Goal: Information Seeking & Learning: Compare options

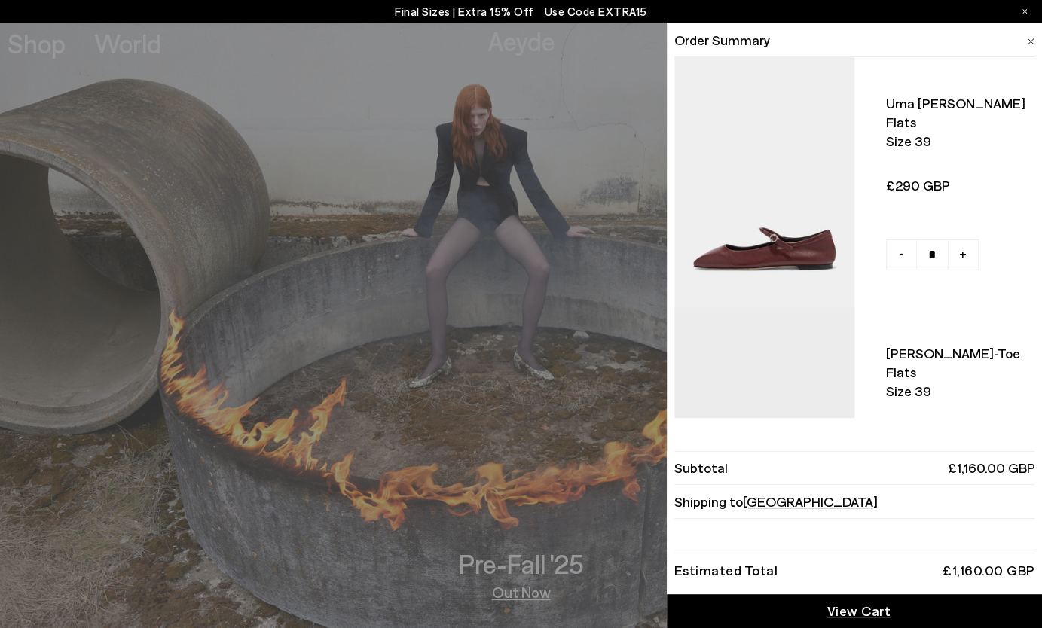
click at [1017, 46] on li "Order Summary" at bounding box center [854, 40] width 361 height 34
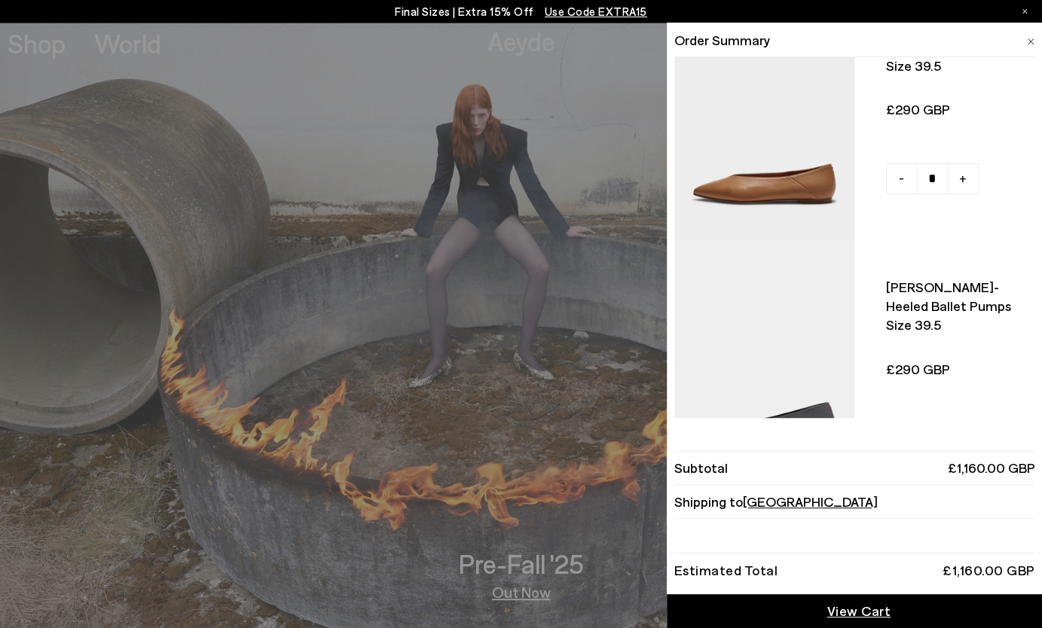
scroll to position [649, 0]
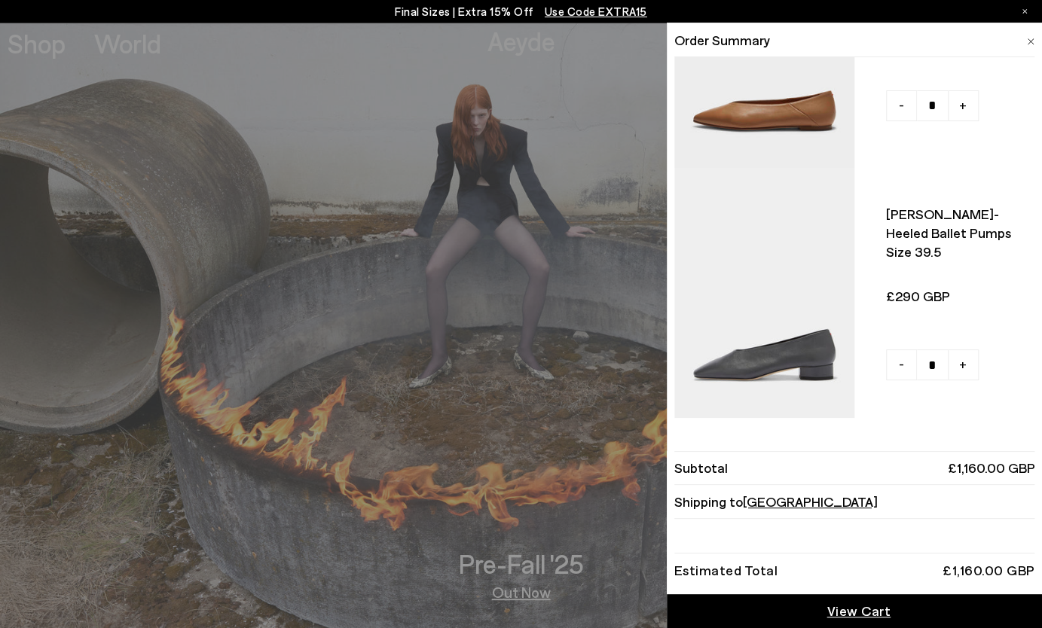
click at [845, 612] on span "View Cart" at bounding box center [858, 611] width 64 height 19
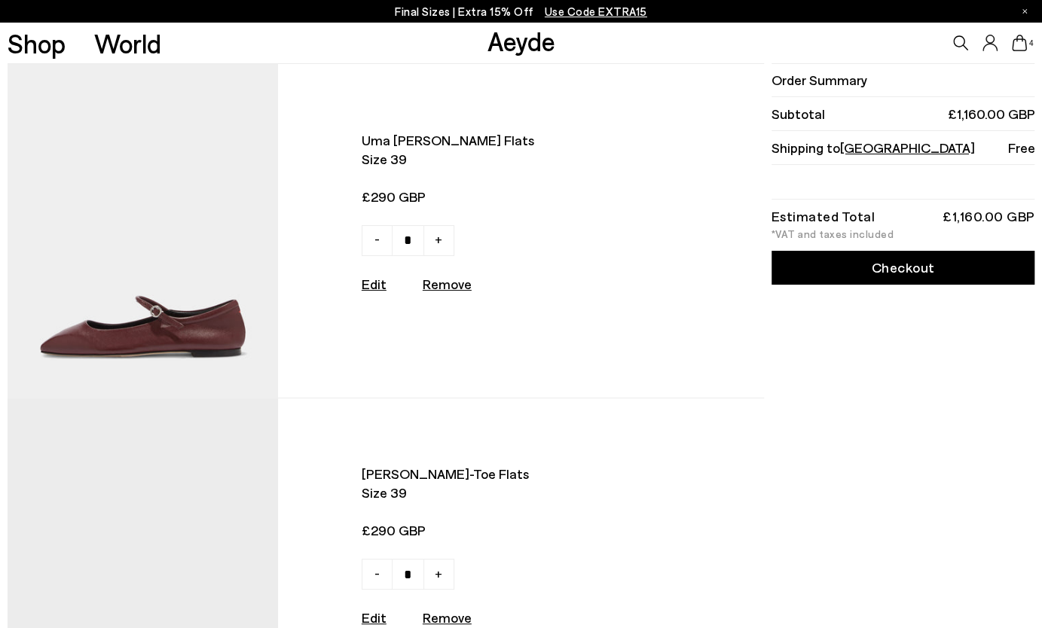
click at [142, 325] on img at bounding box center [143, 231] width 271 height 334
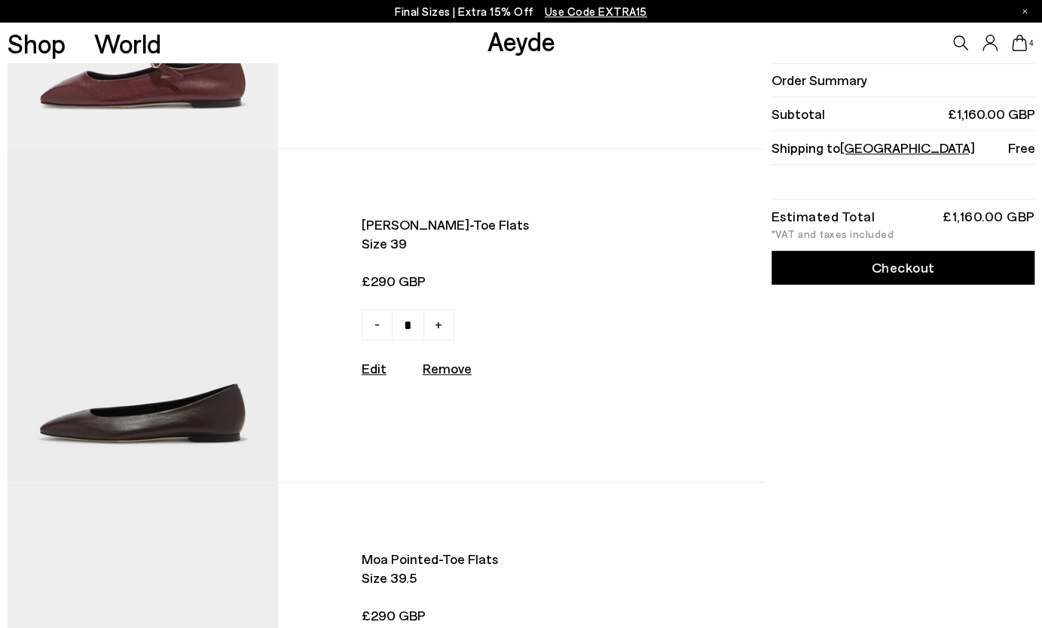
scroll to position [301, 0]
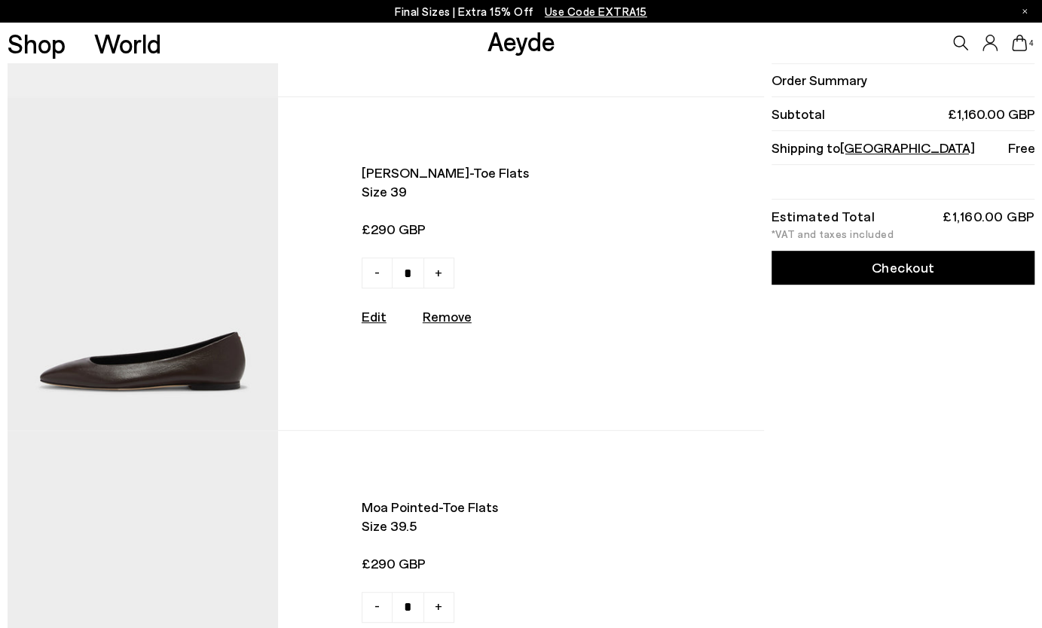
click at [139, 377] on img at bounding box center [143, 264] width 271 height 334
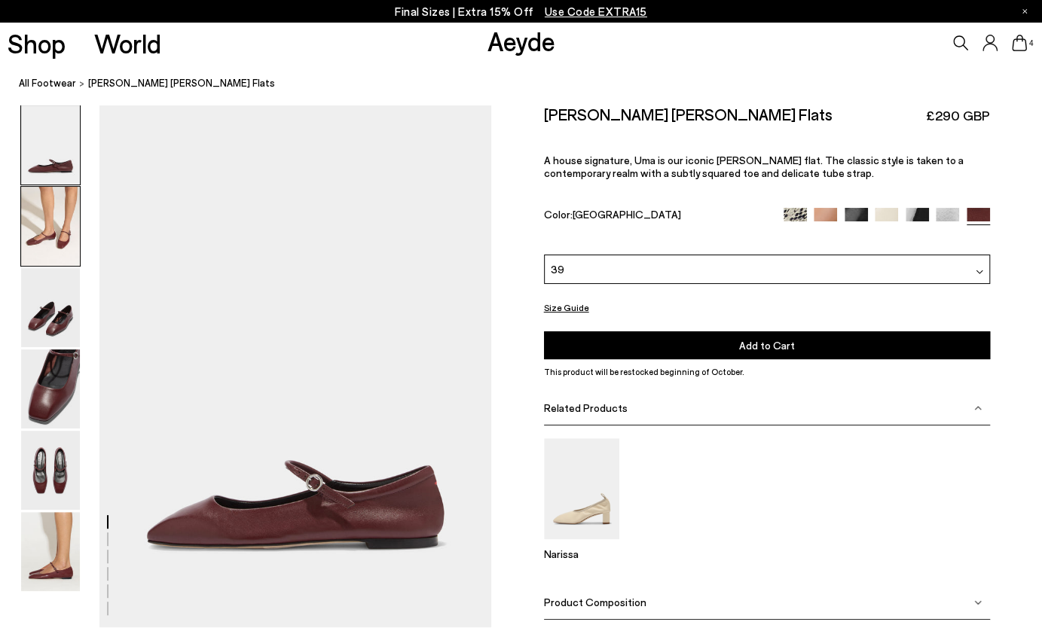
click at [59, 251] on img at bounding box center [50, 226] width 59 height 79
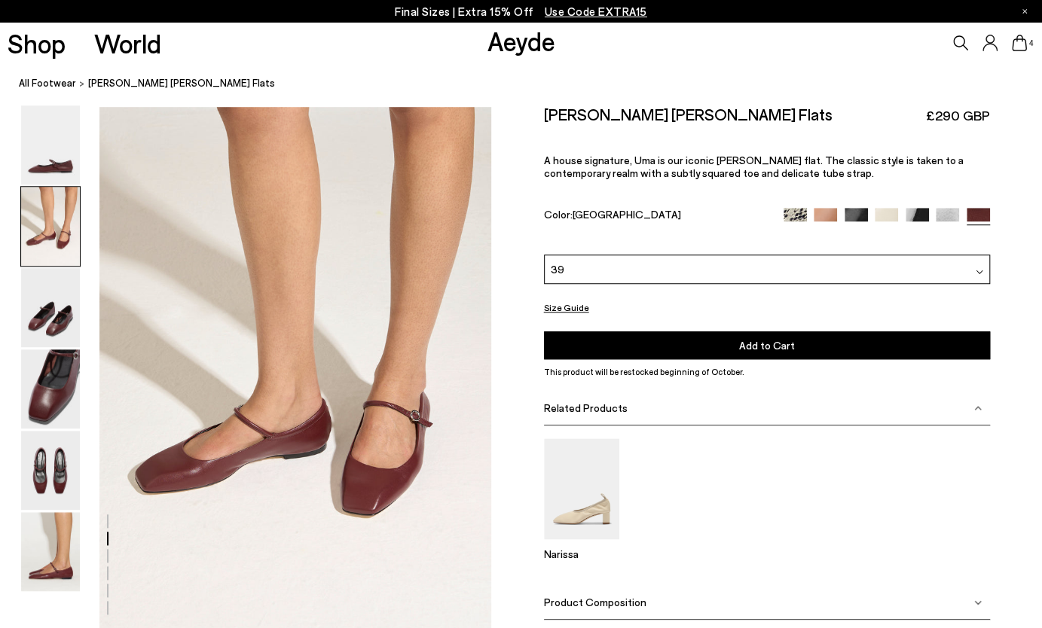
scroll to position [526, 0]
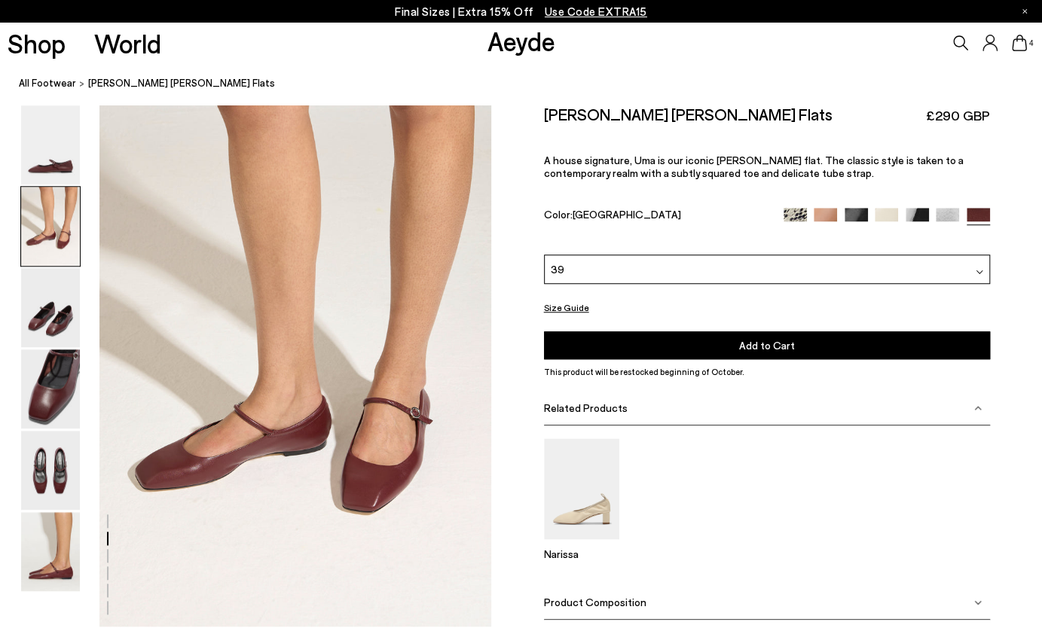
click at [823, 213] on img at bounding box center [825, 219] width 23 height 23
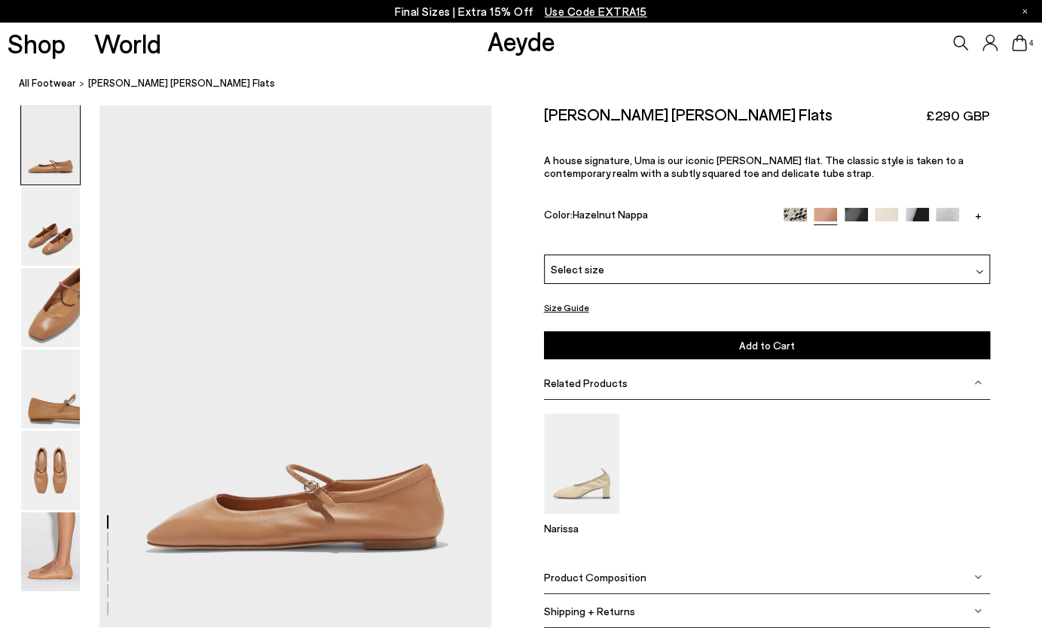
drag, startPoint x: 0, startPoint y: 0, endPoint x: 853, endPoint y: 215, distance: 879.4
click at [853, 215] on img at bounding box center [855, 219] width 23 height 23
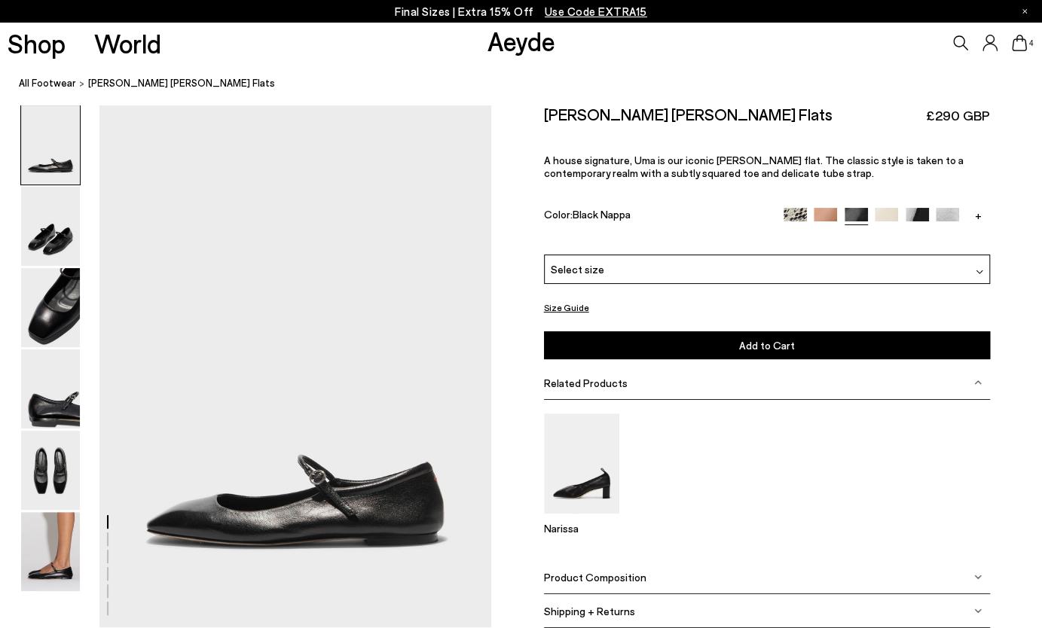
click at [979, 215] on link "+" at bounding box center [977, 215] width 23 height 14
click at [979, 215] on img at bounding box center [977, 219] width 23 height 23
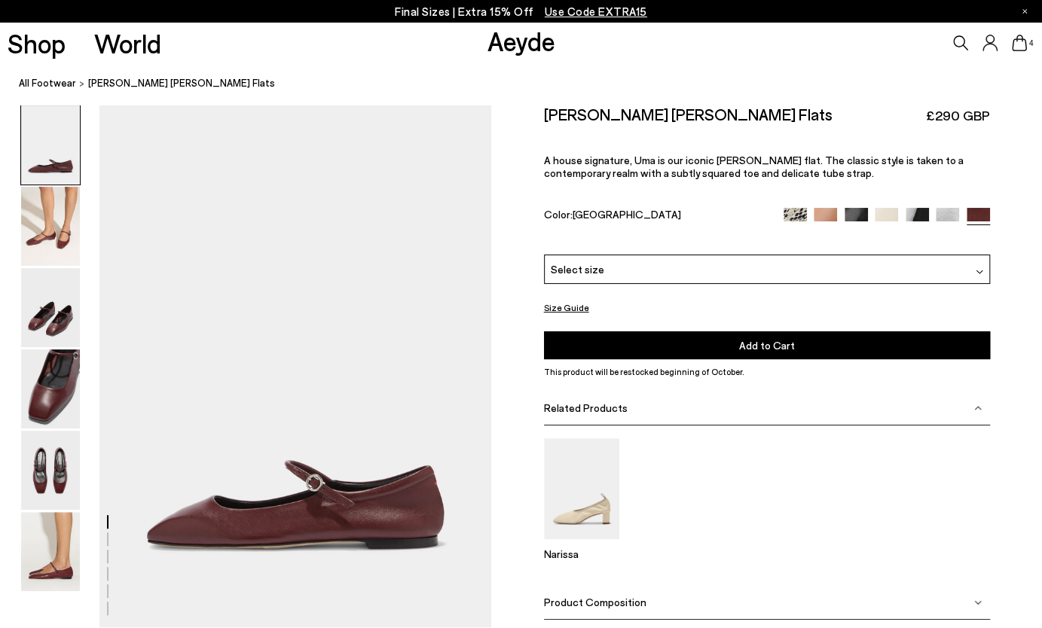
click at [949, 218] on img at bounding box center [947, 219] width 23 height 23
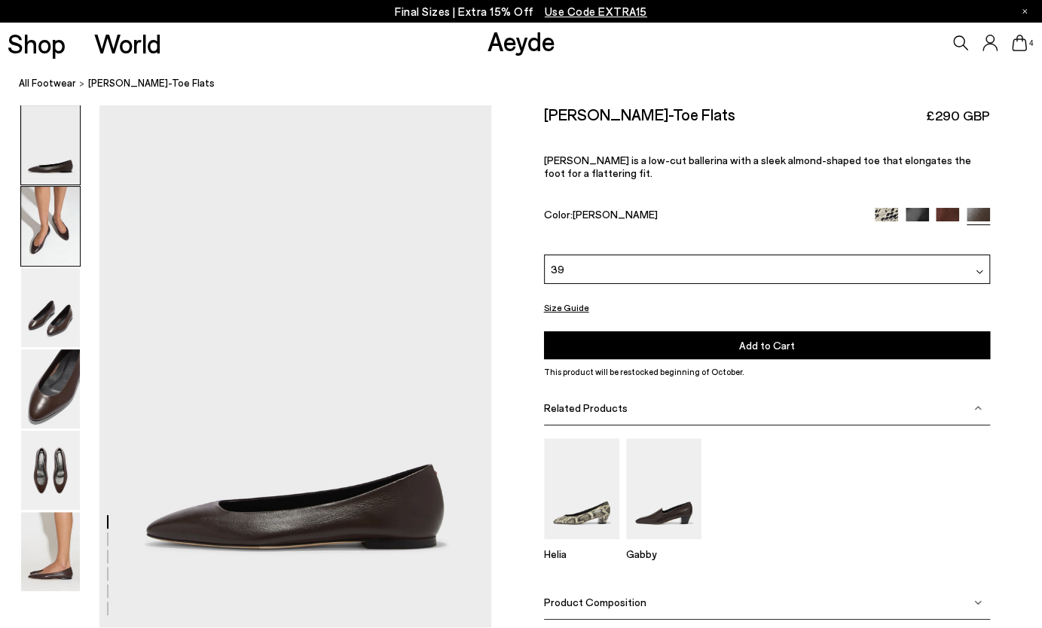
click at [56, 221] on img at bounding box center [50, 226] width 59 height 79
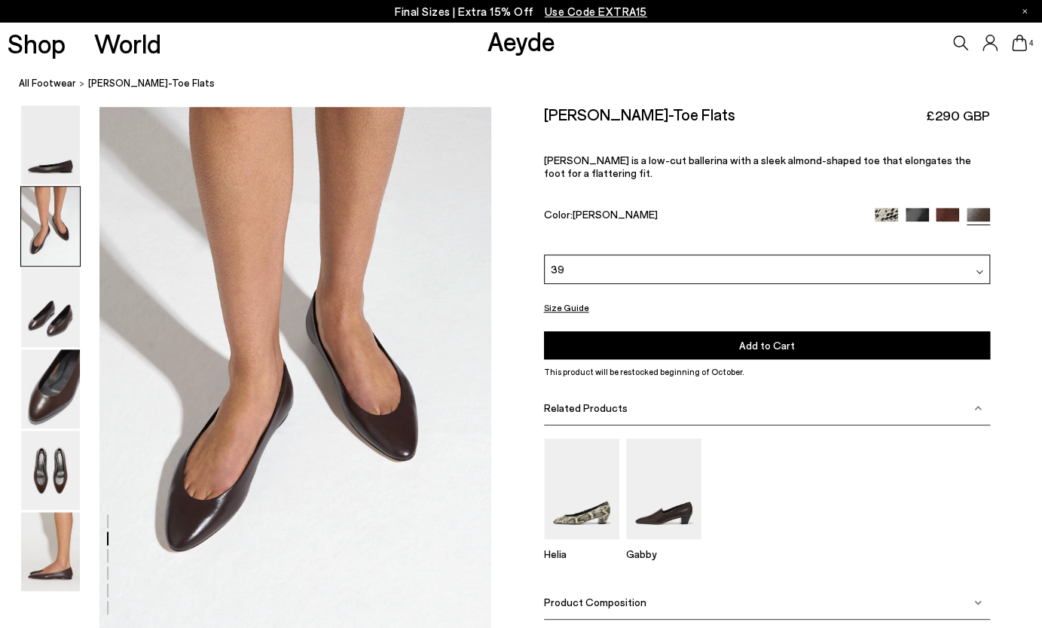
scroll to position [526, 0]
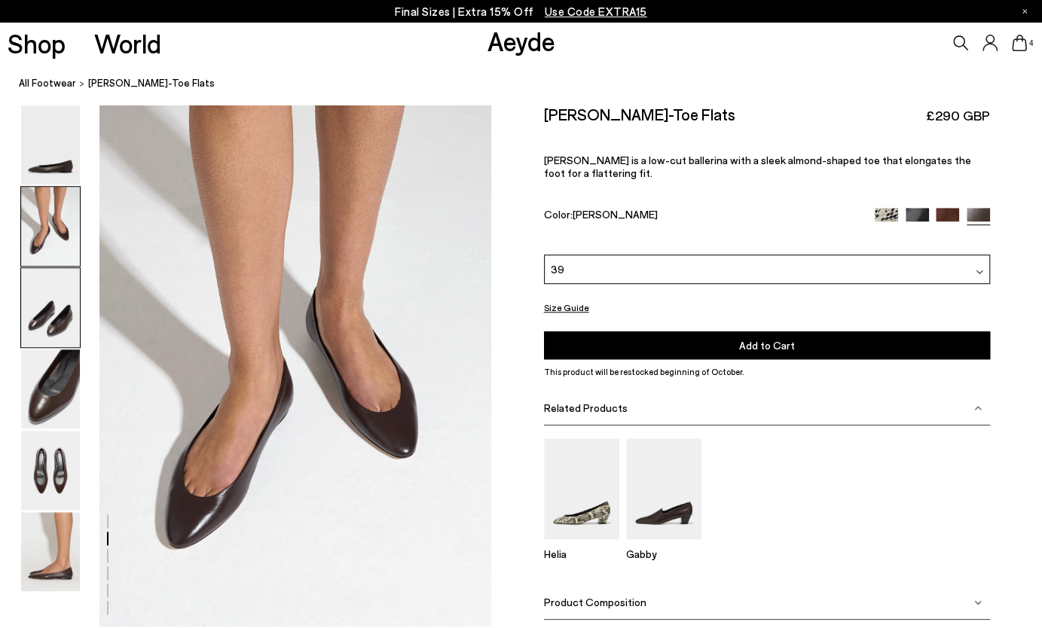
click at [60, 319] on img at bounding box center [50, 307] width 59 height 79
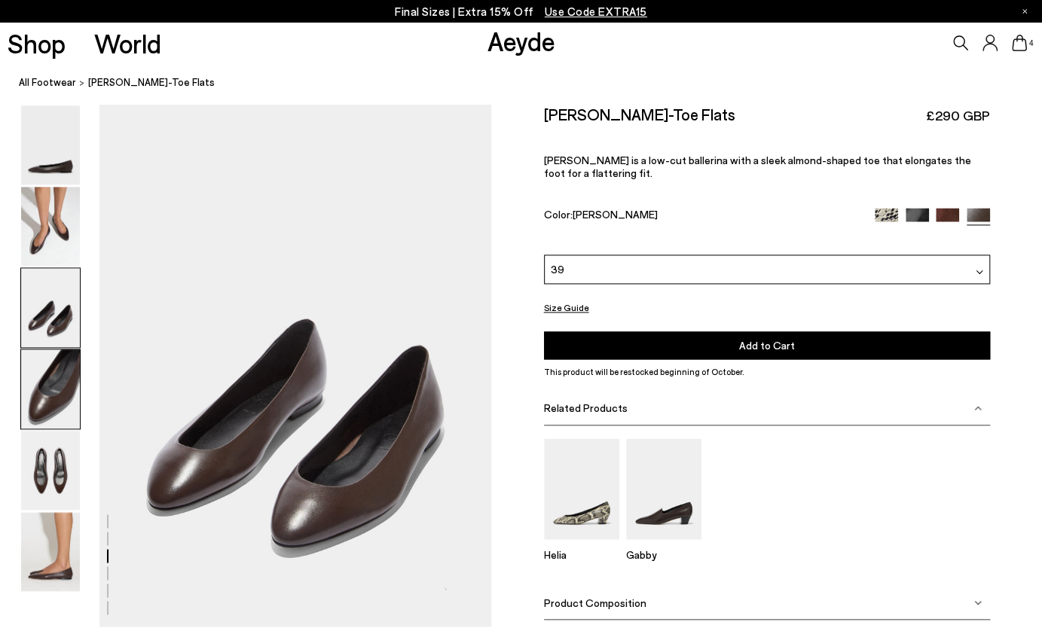
click at [54, 371] on img at bounding box center [50, 389] width 59 height 79
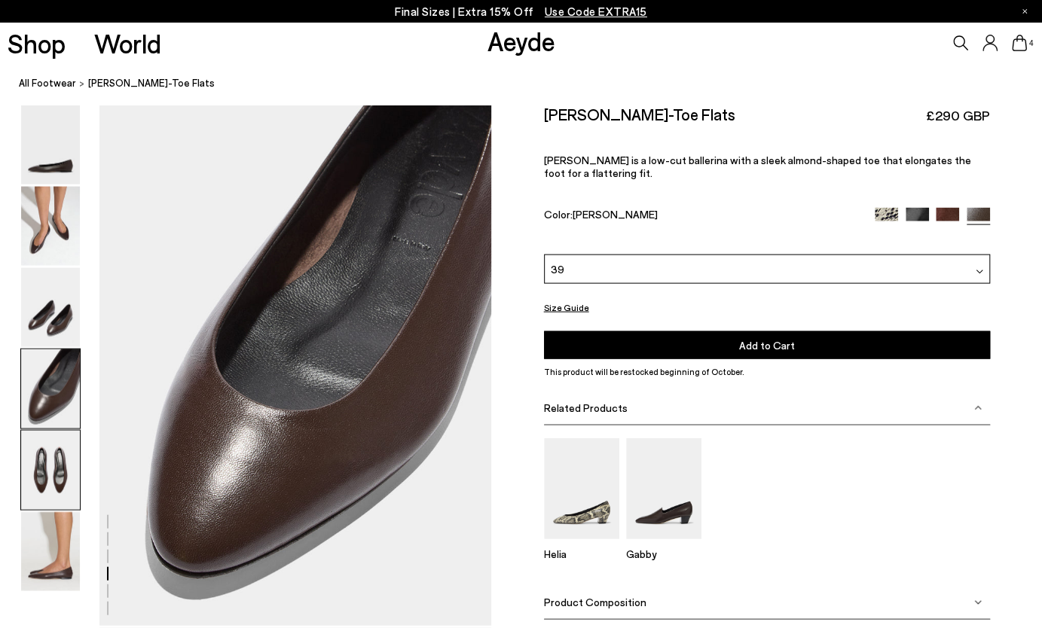
click at [53, 463] on img at bounding box center [50, 470] width 59 height 79
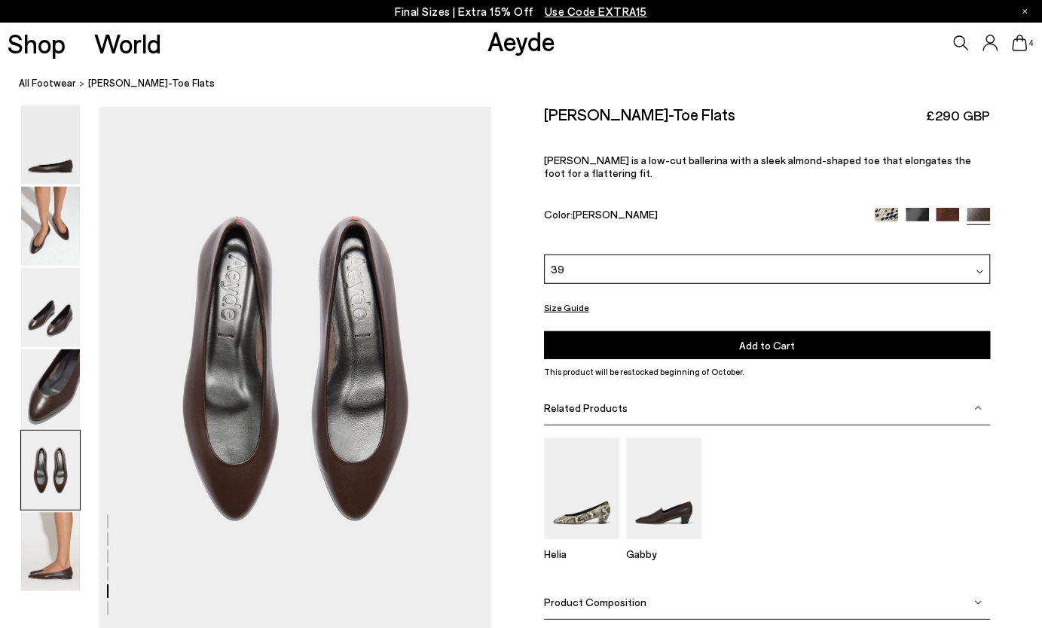
scroll to position [2100, 0]
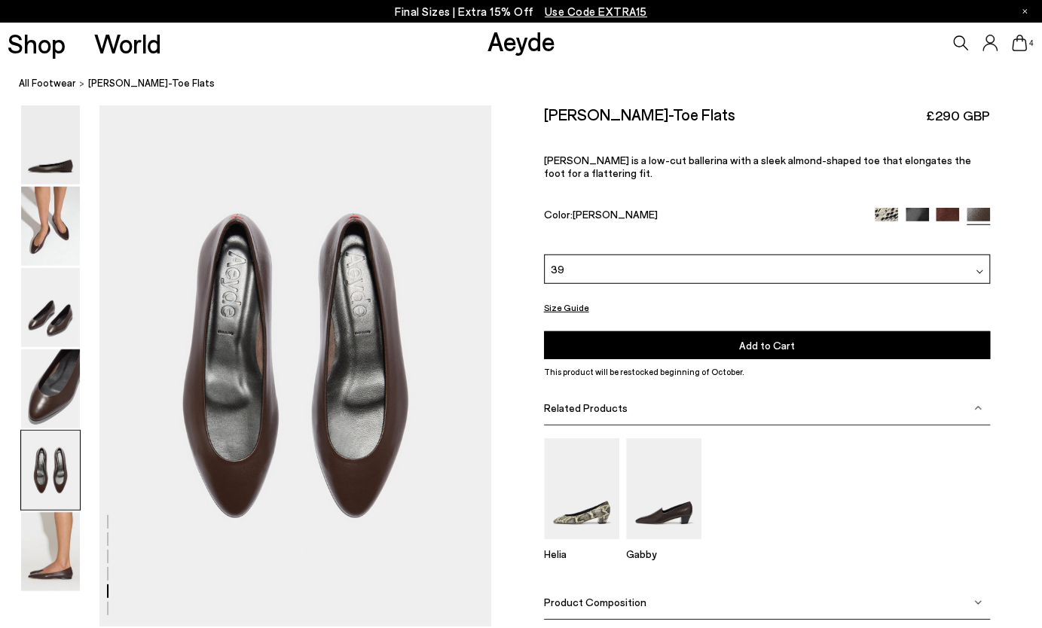
click at [946, 208] on img at bounding box center [947, 219] width 23 height 23
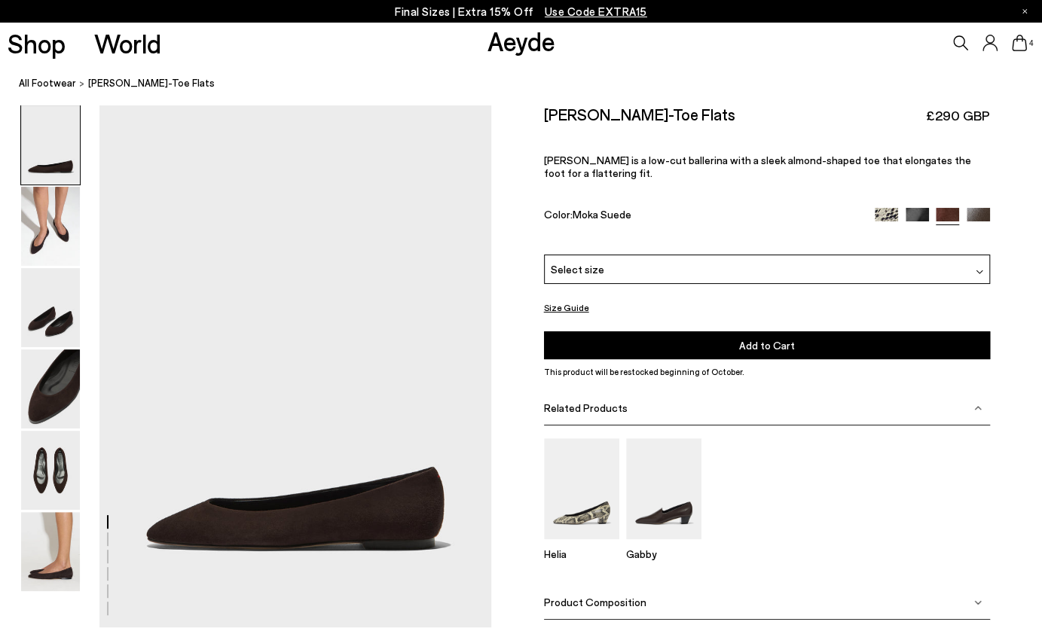
click at [912, 208] on img at bounding box center [916, 219] width 23 height 23
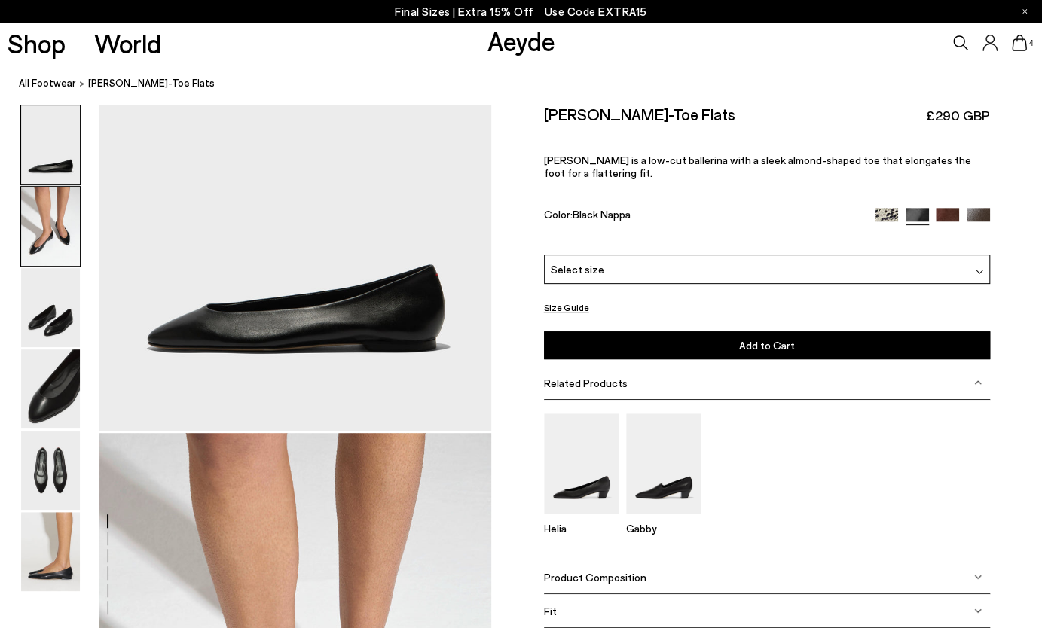
scroll to position [226, 0]
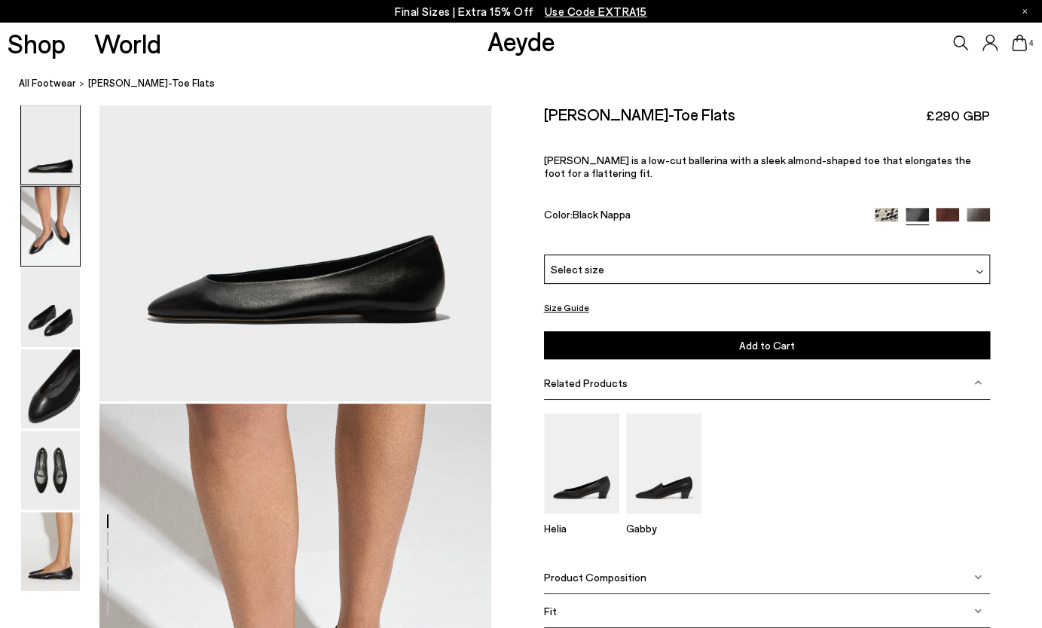
click at [59, 242] on img at bounding box center [50, 226] width 59 height 79
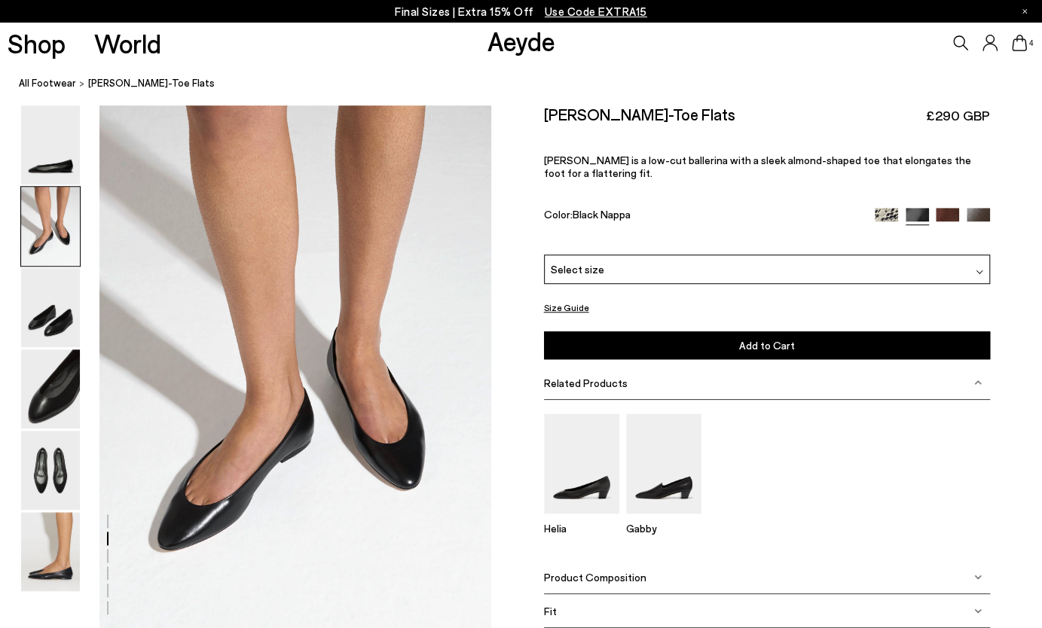
scroll to position [526, 0]
click at [54, 162] on img at bounding box center [50, 144] width 59 height 79
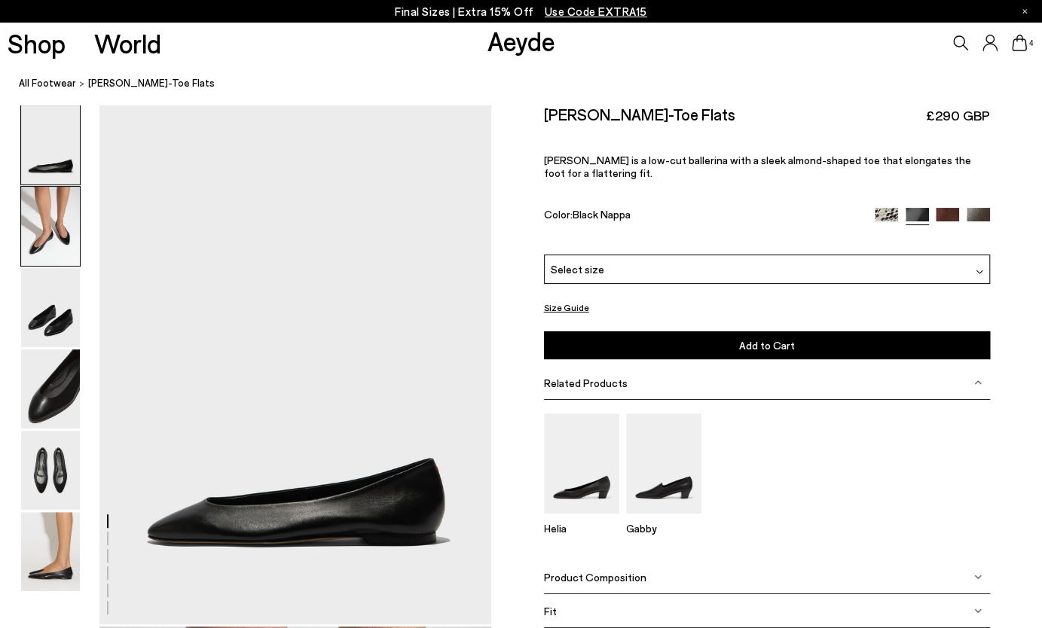
scroll to position [0, 0]
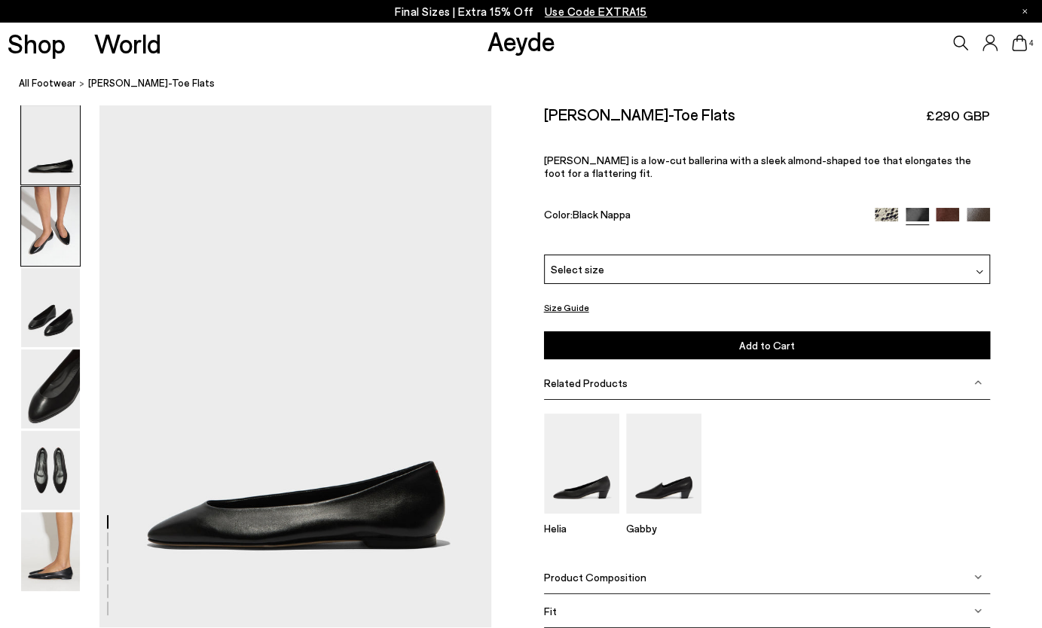
click at [60, 214] on img at bounding box center [50, 226] width 59 height 79
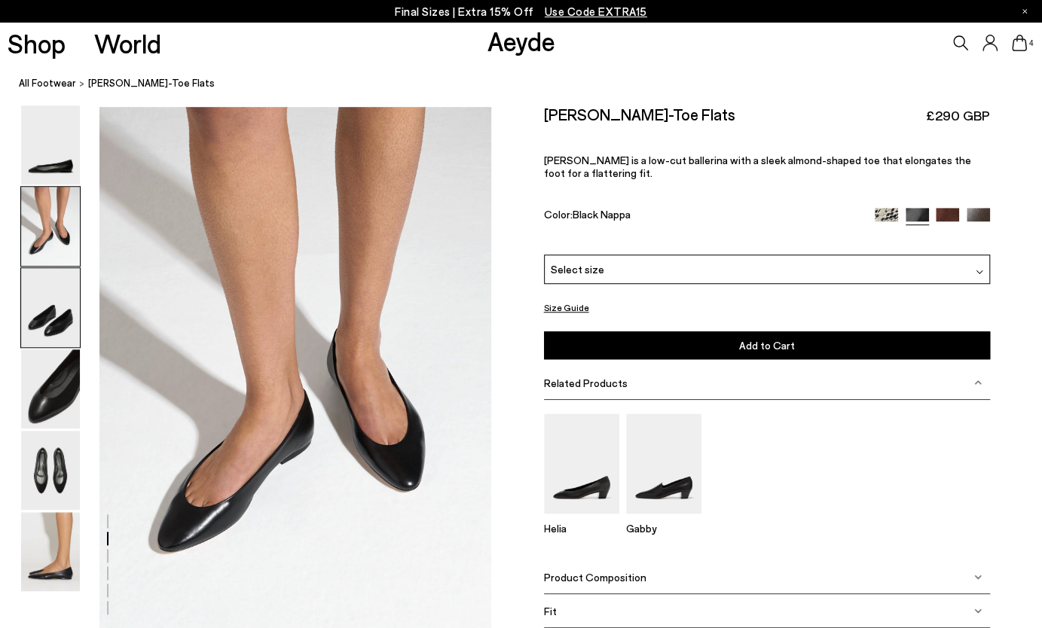
scroll to position [526, 0]
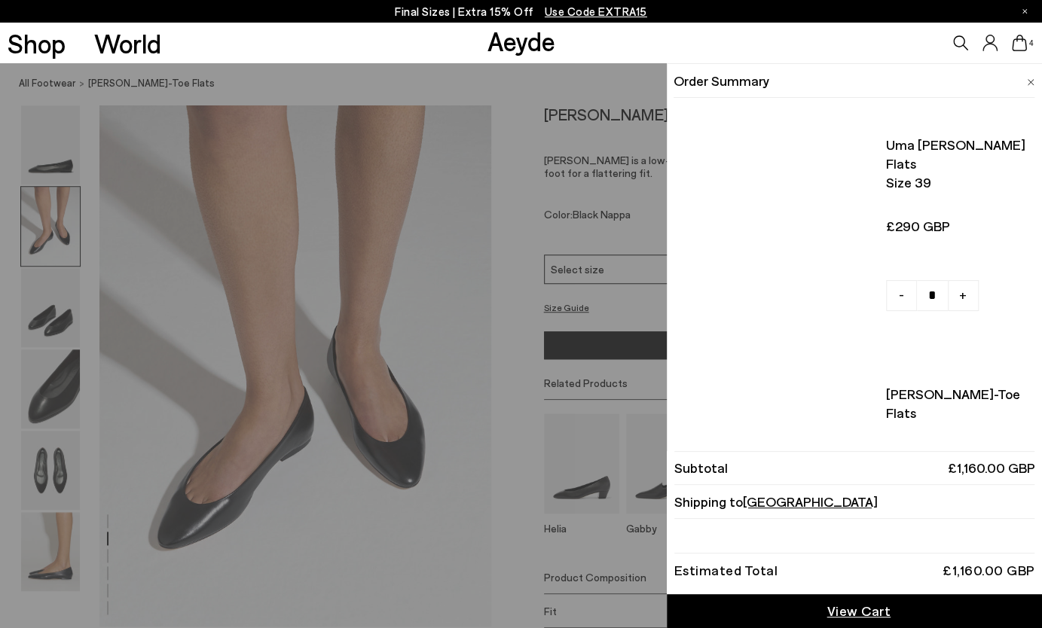
click at [1021, 45] on icon at bounding box center [1019, 43] width 15 height 17
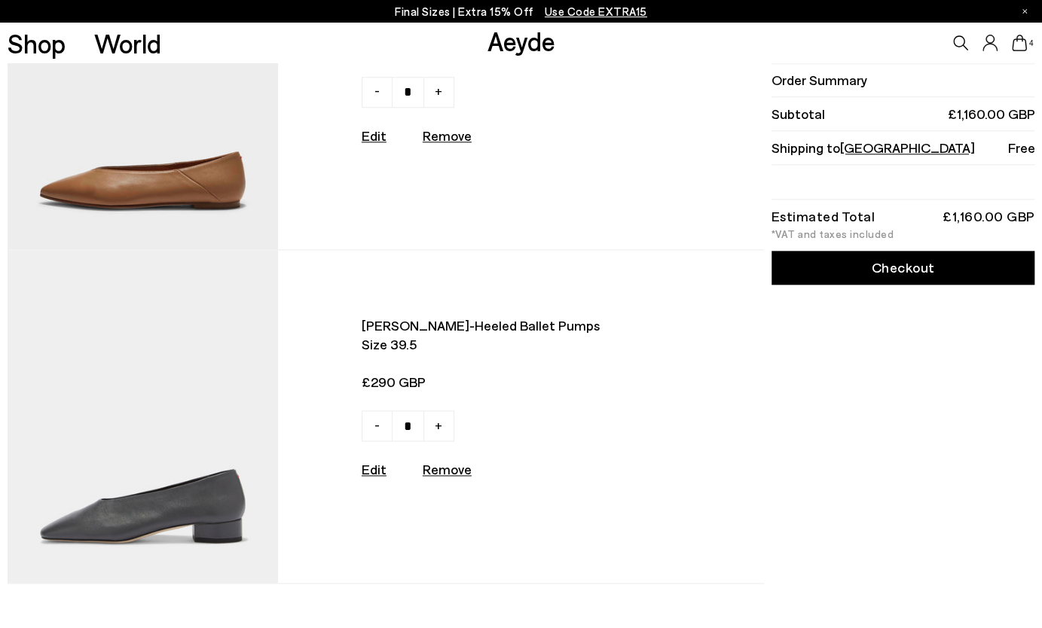
scroll to position [904, 0]
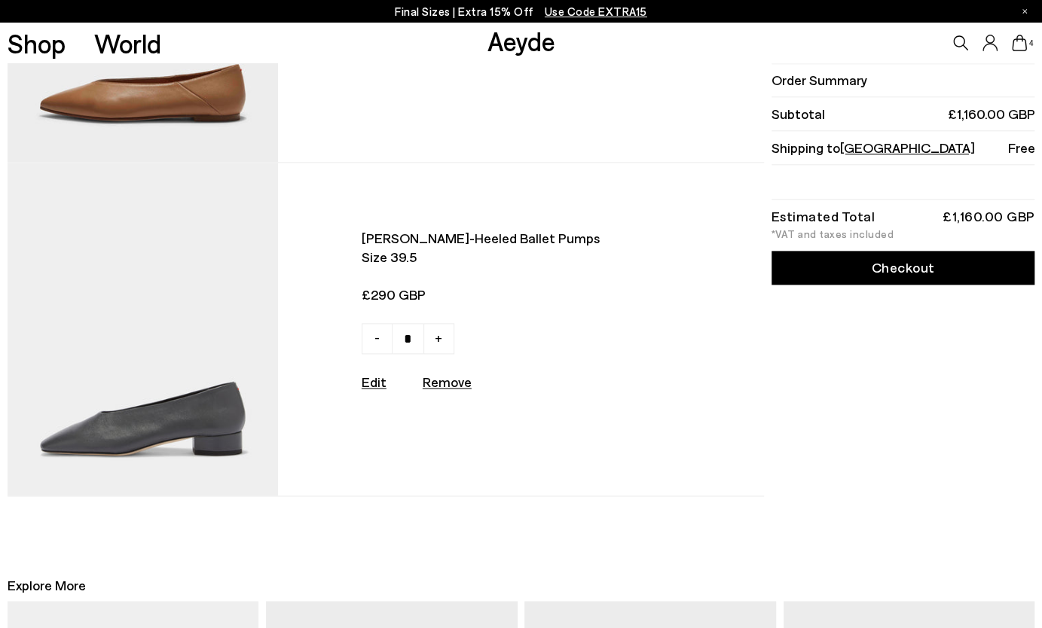
click at [157, 430] on img at bounding box center [143, 330] width 271 height 334
click at [441, 390] on u "Remove" at bounding box center [447, 382] width 49 height 17
type input "*"
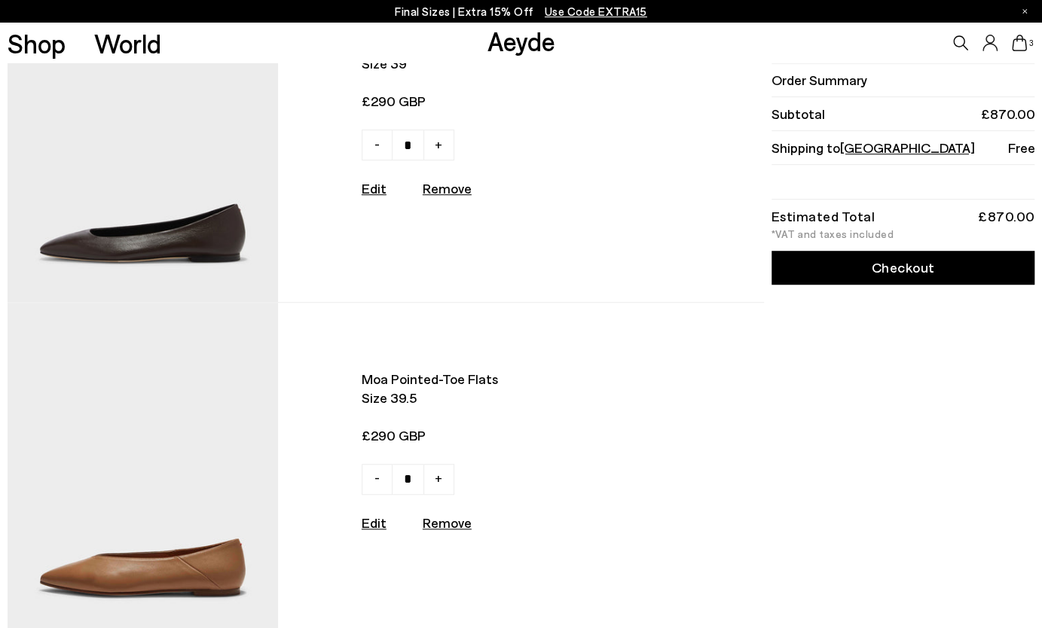
scroll to position [603, 0]
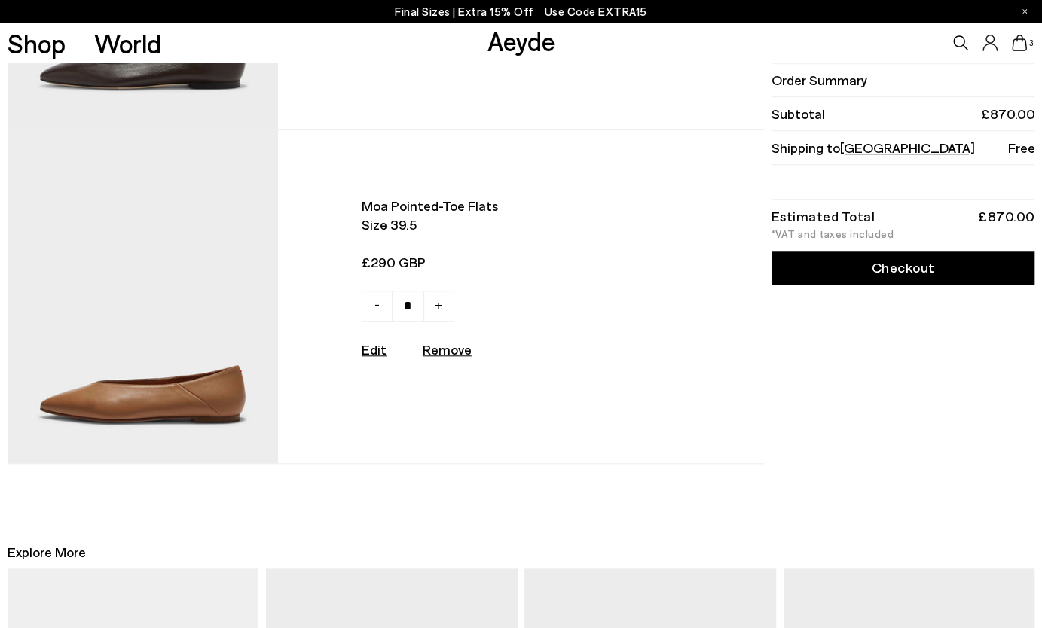
click at [152, 416] on img at bounding box center [143, 297] width 271 height 334
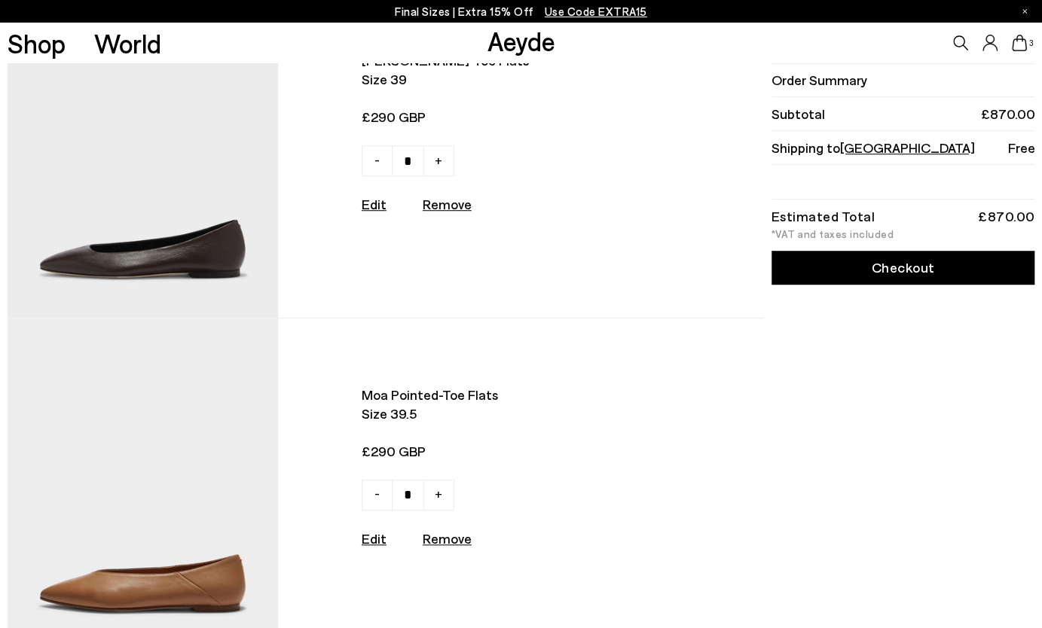
scroll to position [377, 0]
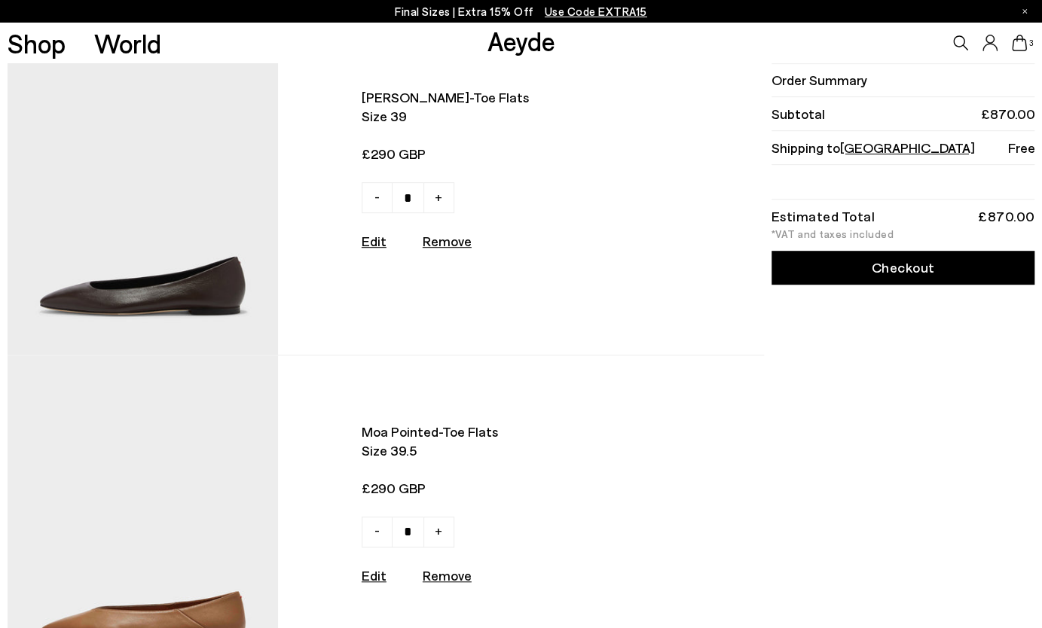
click at [145, 305] on img at bounding box center [143, 189] width 271 height 334
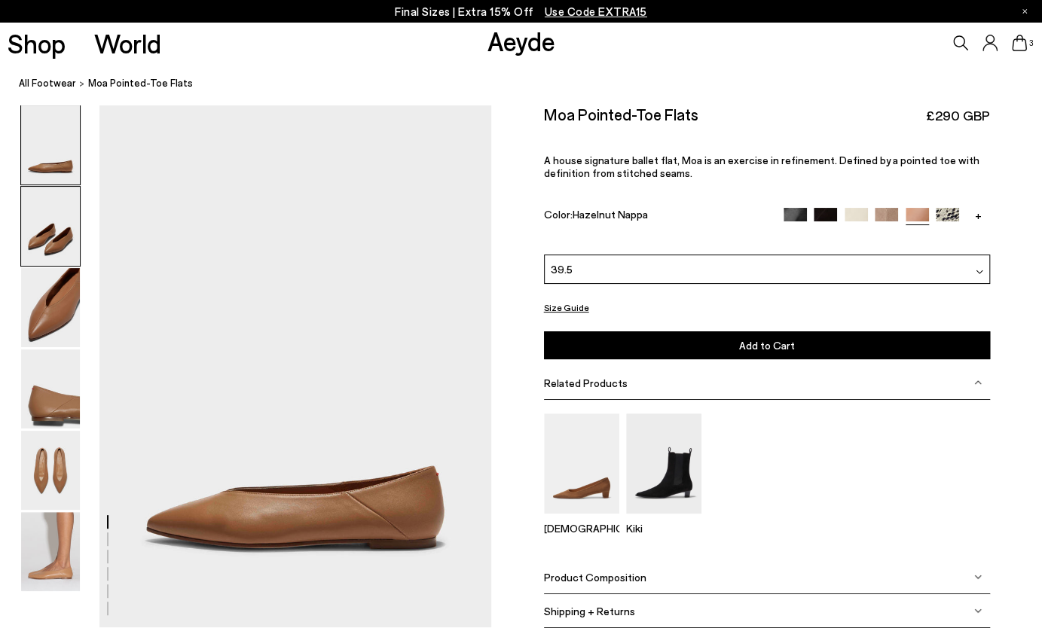
click at [56, 237] on img at bounding box center [50, 226] width 59 height 79
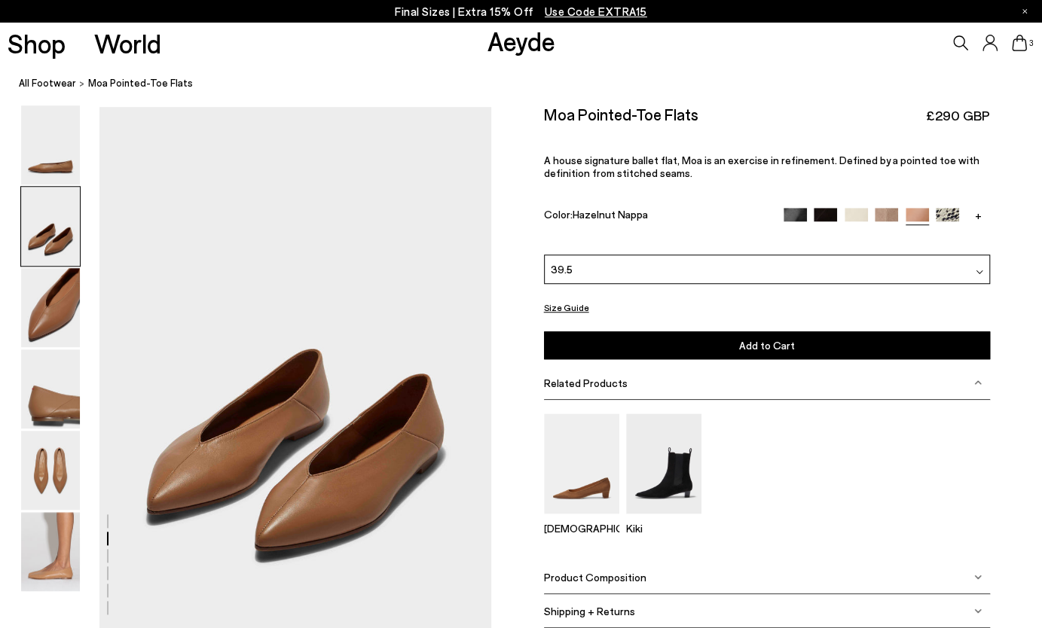
scroll to position [526, 0]
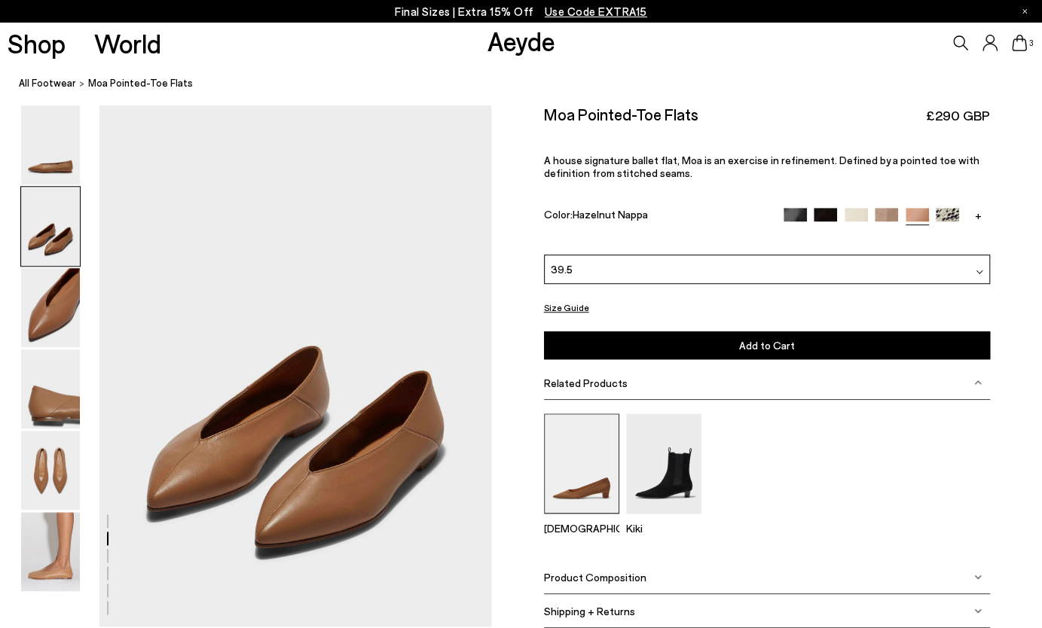
click at [571, 481] on img at bounding box center [581, 464] width 75 height 100
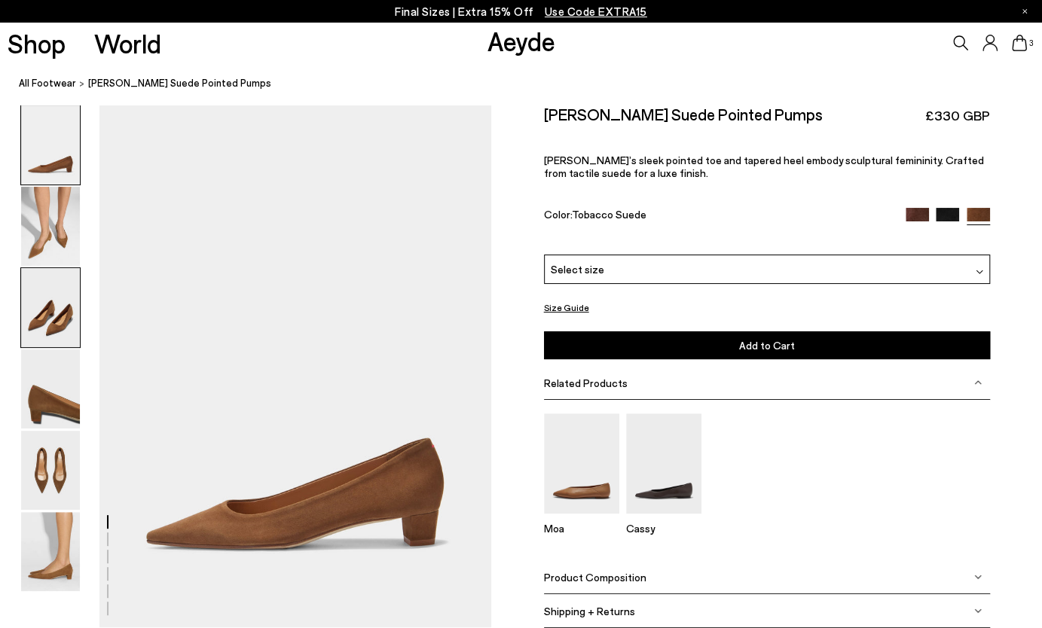
click at [46, 321] on img at bounding box center [50, 307] width 59 height 79
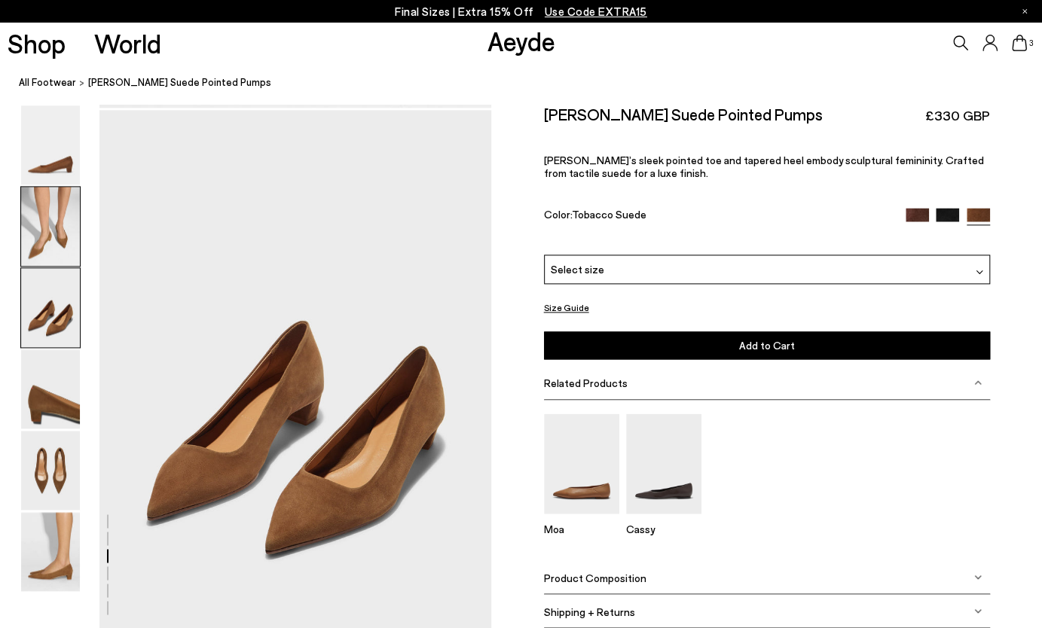
scroll to position [1051, 0]
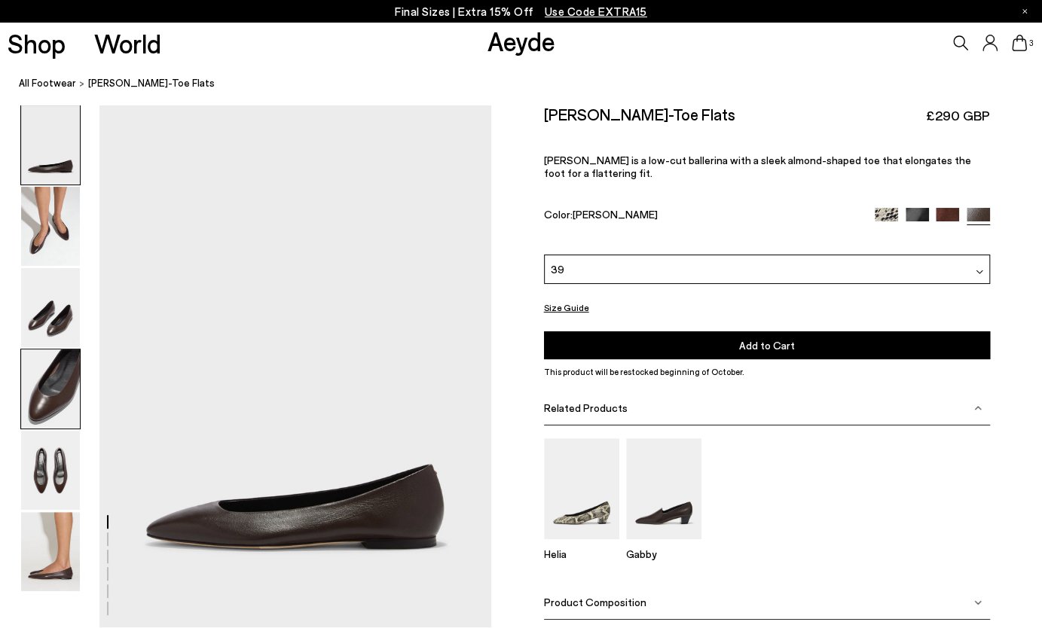
click at [53, 395] on img at bounding box center [50, 389] width 59 height 79
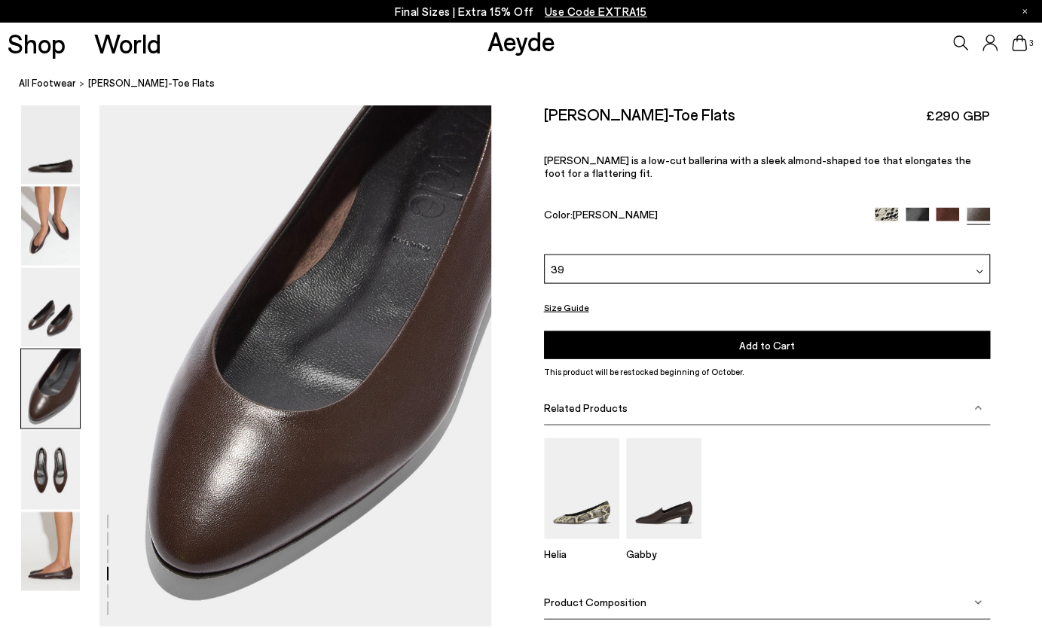
scroll to position [1576, 0]
click at [53, 474] on img at bounding box center [50, 470] width 59 height 79
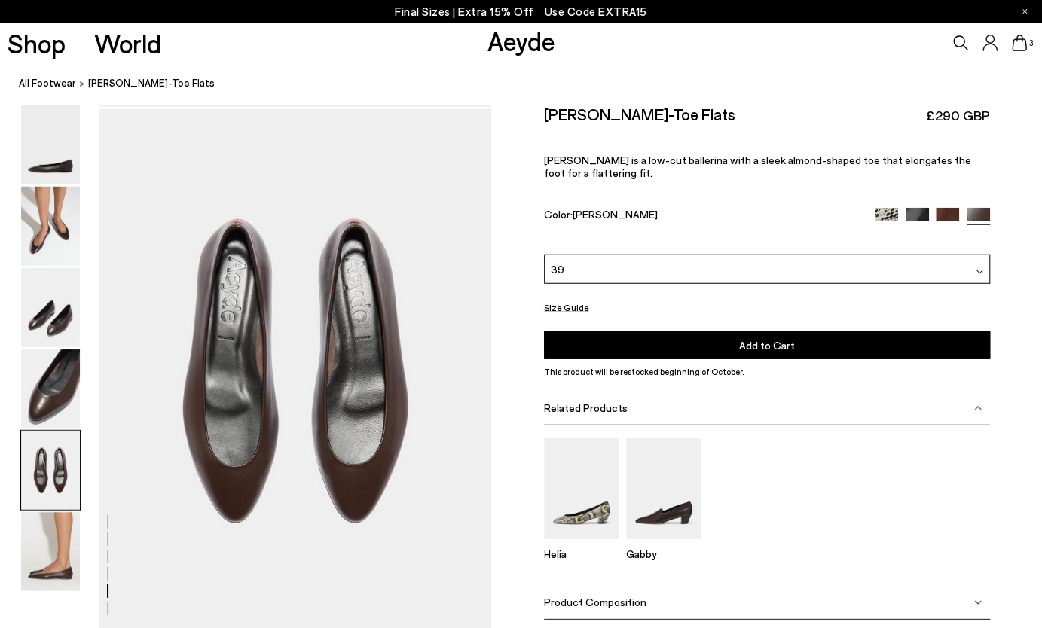
scroll to position [2100, 0]
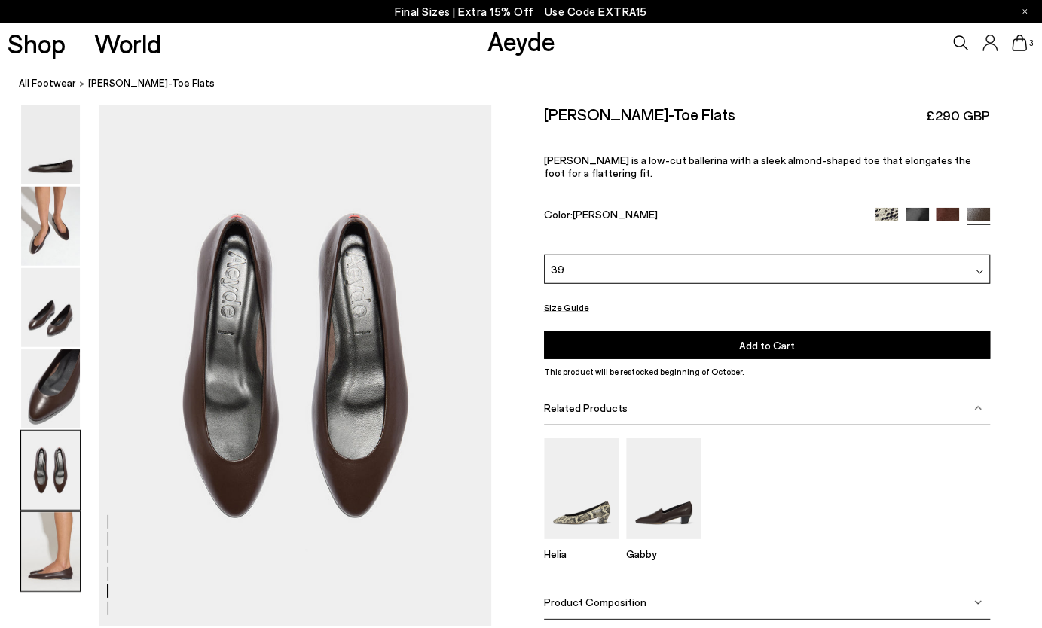
click at [58, 551] on img at bounding box center [50, 551] width 59 height 79
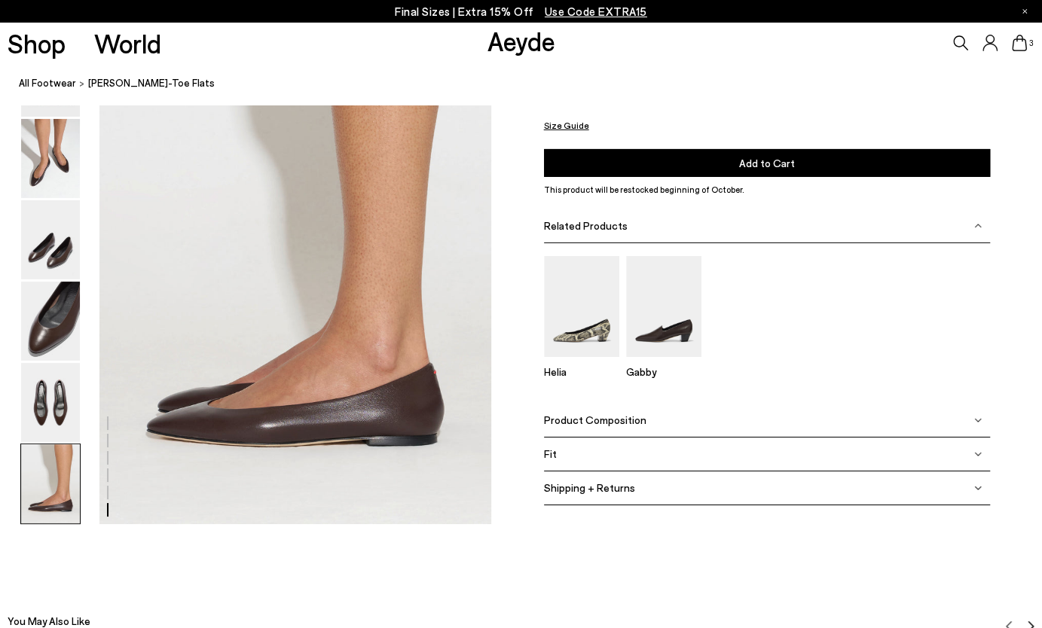
scroll to position [2728, 0]
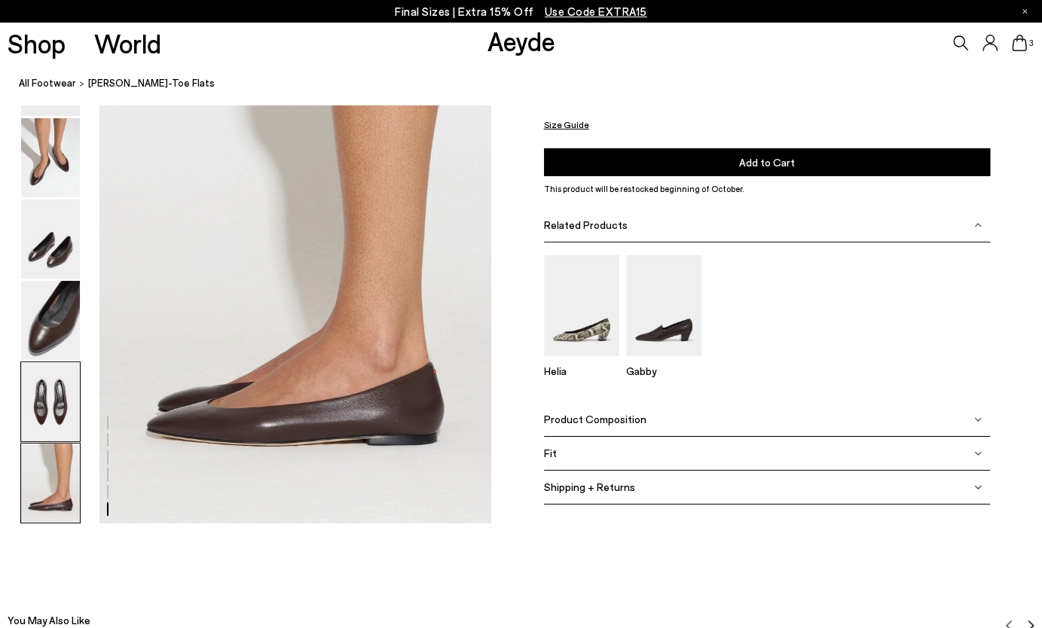
click at [53, 405] on img at bounding box center [50, 401] width 59 height 79
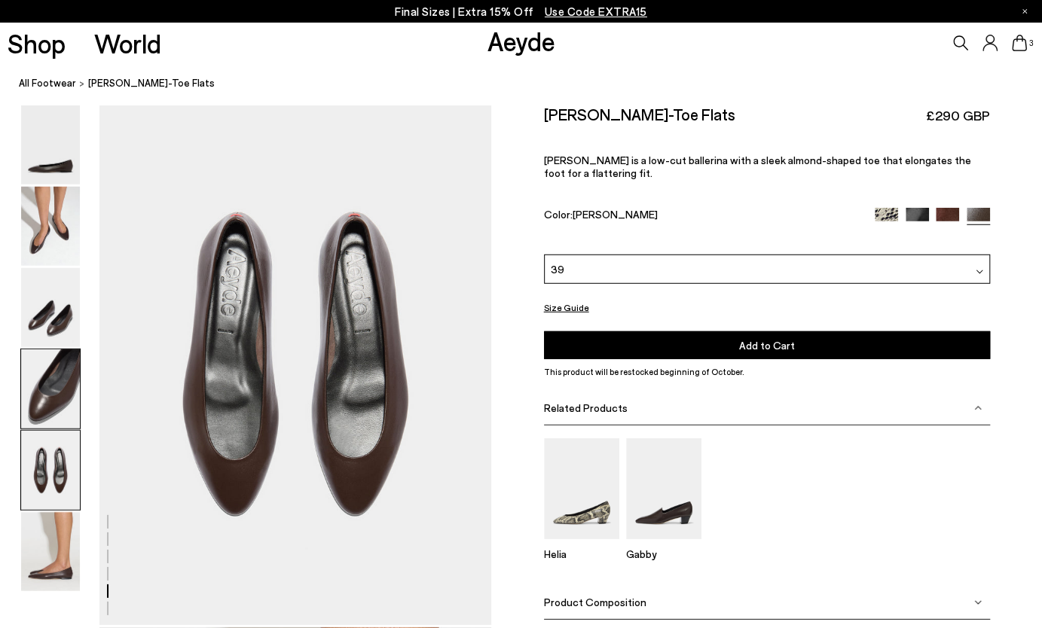
scroll to position [2100, 0]
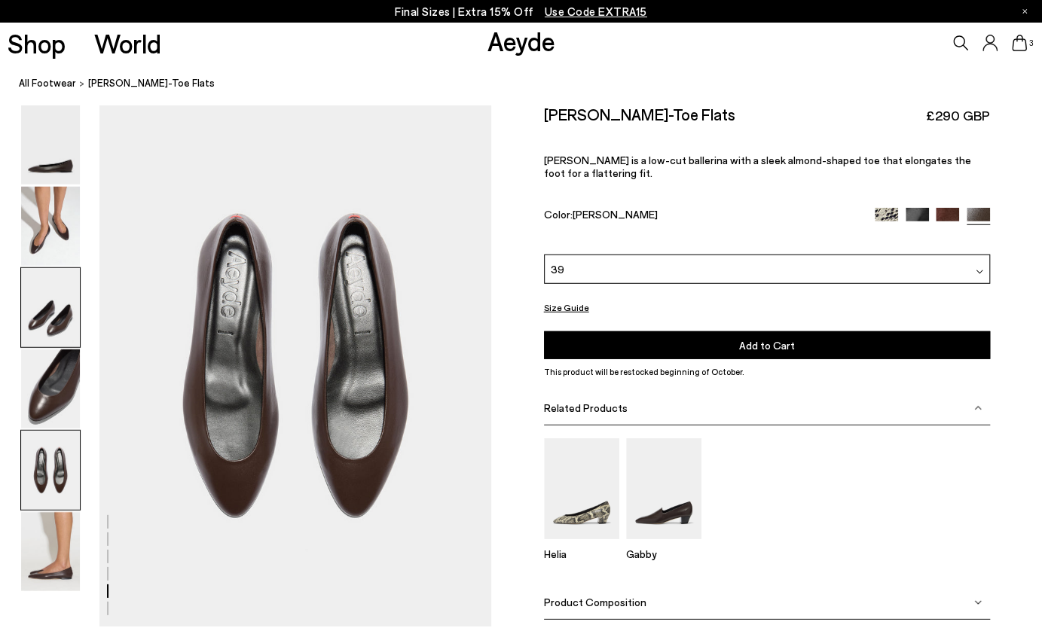
click at [54, 305] on img at bounding box center [50, 307] width 59 height 79
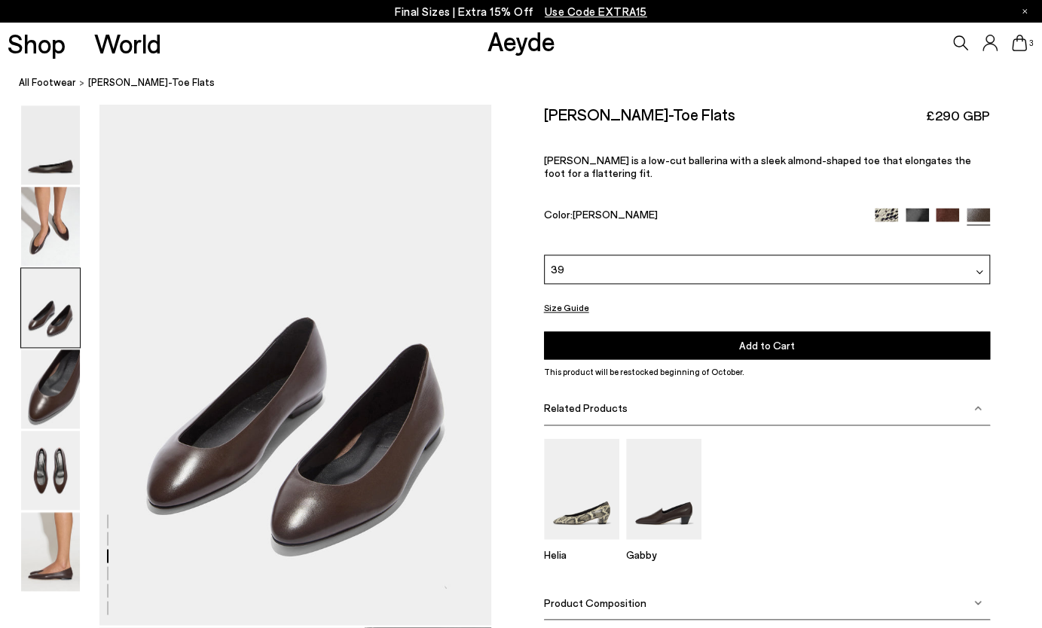
scroll to position [1051, 0]
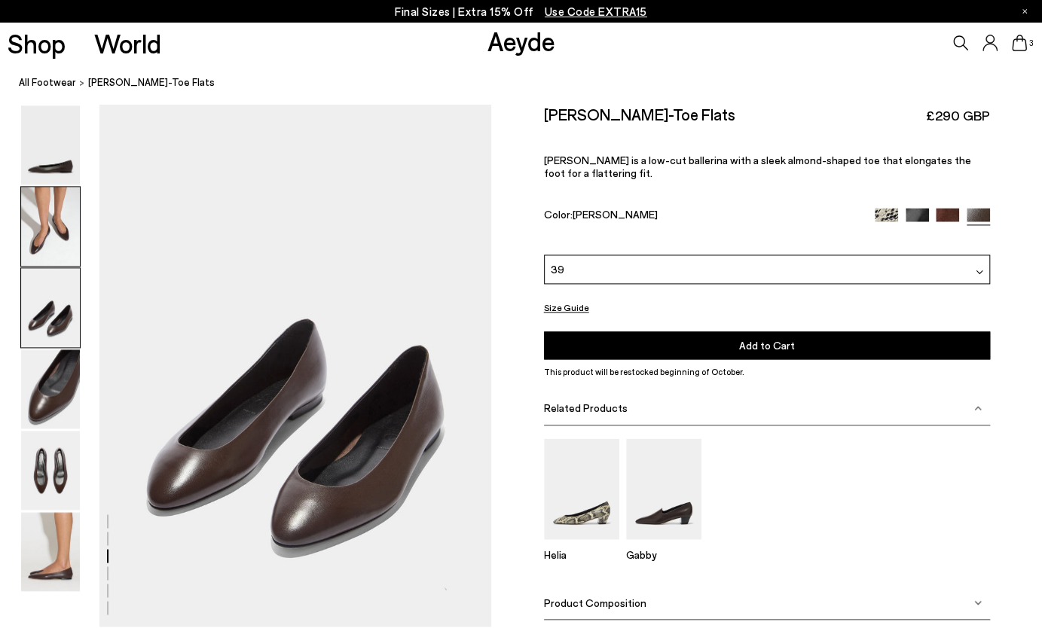
click at [54, 237] on img at bounding box center [50, 226] width 59 height 79
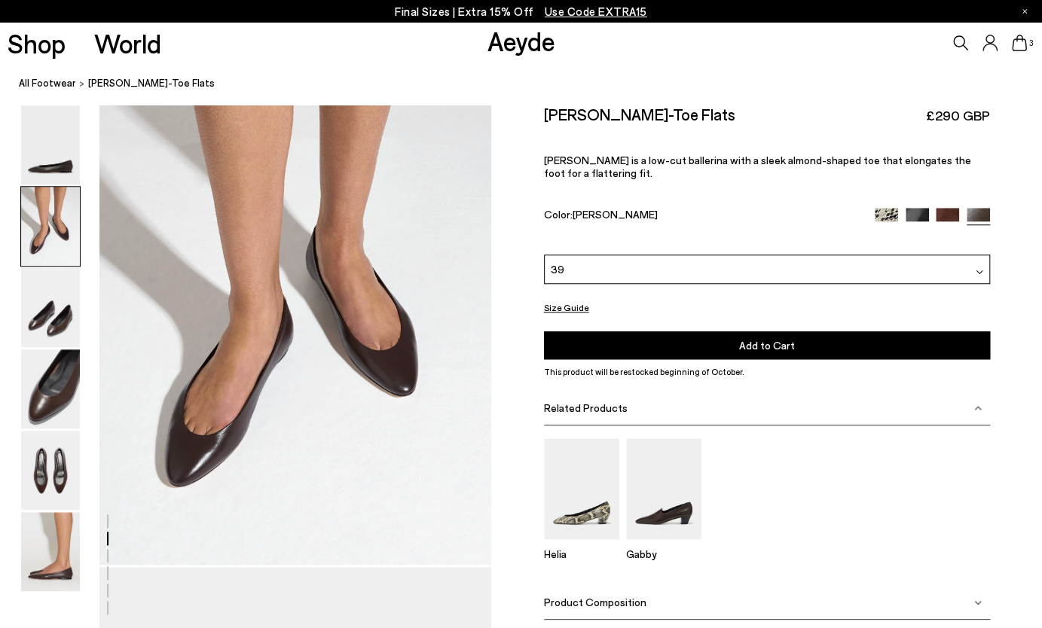
scroll to position [601, 0]
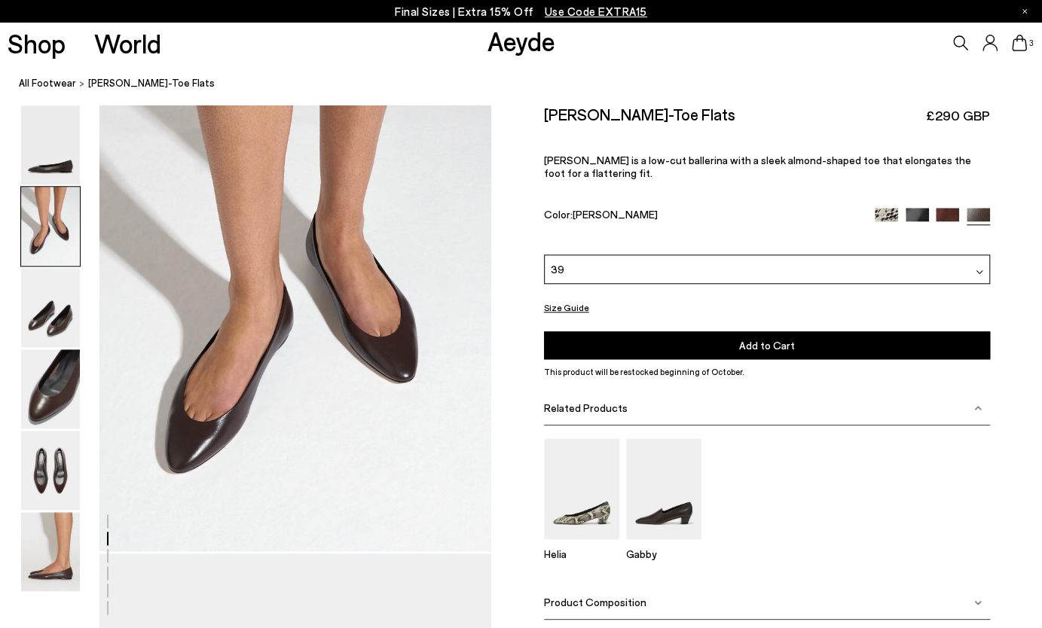
click at [918, 208] on img at bounding box center [916, 219] width 23 height 23
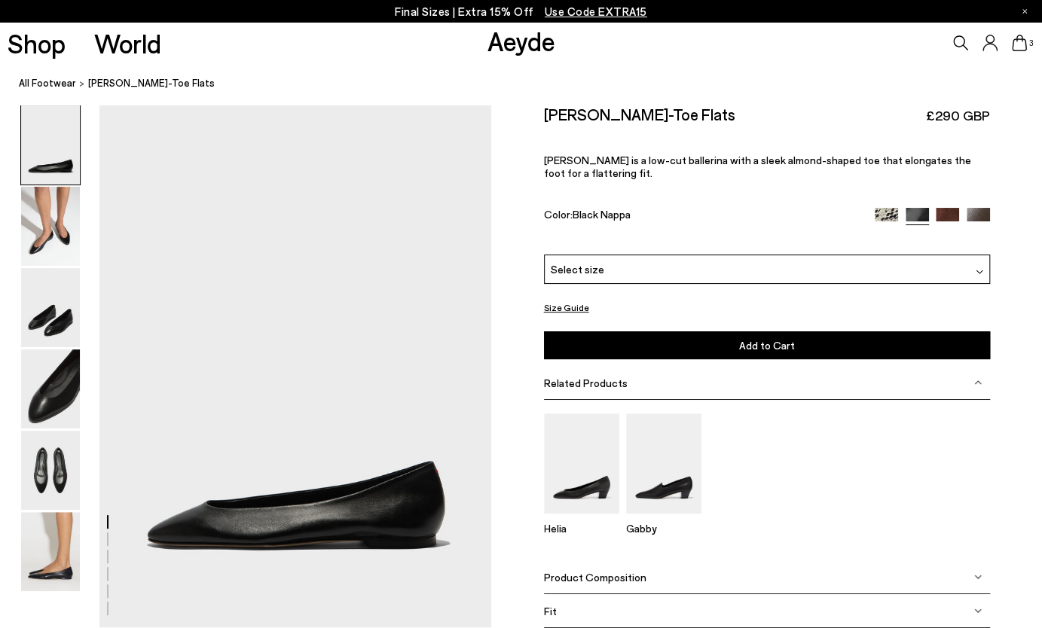
click at [948, 208] on img at bounding box center [947, 219] width 23 height 23
